Goal: Find specific page/section

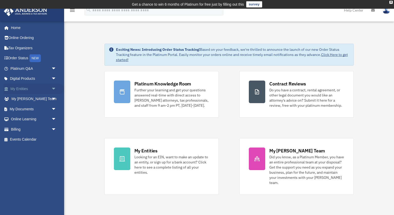
click at [54, 88] on span "arrow_drop_down" at bounding box center [56, 89] width 10 height 11
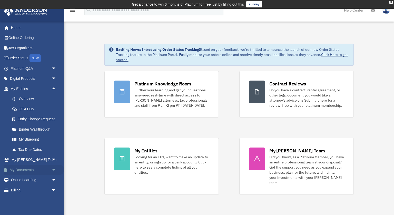
click at [53, 169] on span "arrow_drop_down" at bounding box center [56, 170] width 10 height 11
click at [21, 180] on link "Box" at bounding box center [35, 180] width 57 height 10
